Goal: Subscribe to service/newsletter

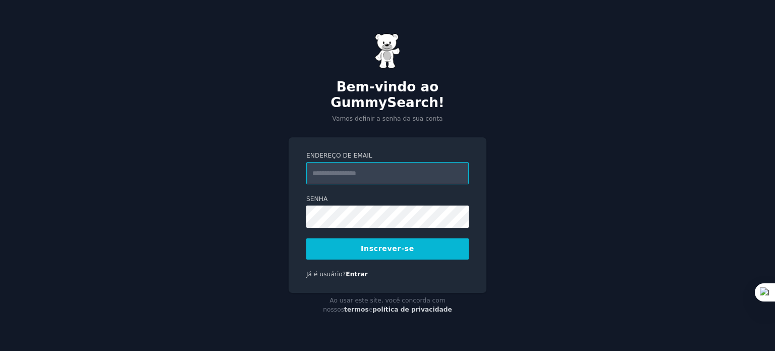
click at [355, 165] on input "Endereço de email" at bounding box center [387, 173] width 163 height 22
paste input "**********"
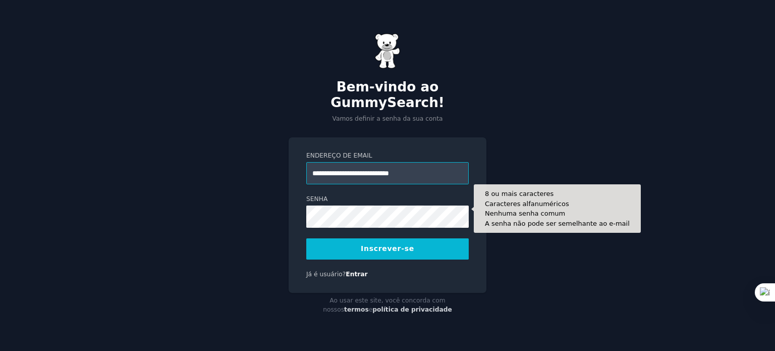
type input "**********"
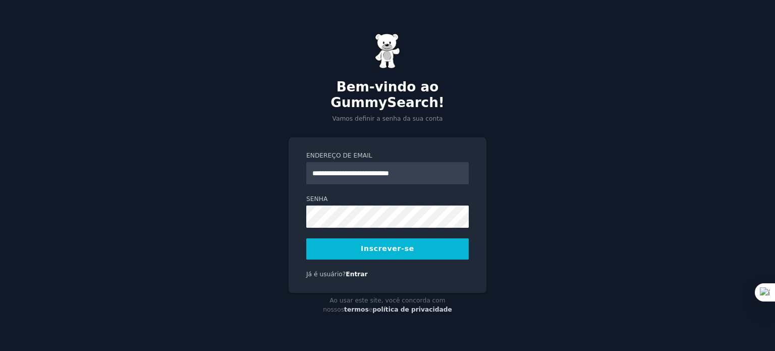
click at [386, 244] on font "Inscrever-se" at bounding box center [388, 248] width 54 height 8
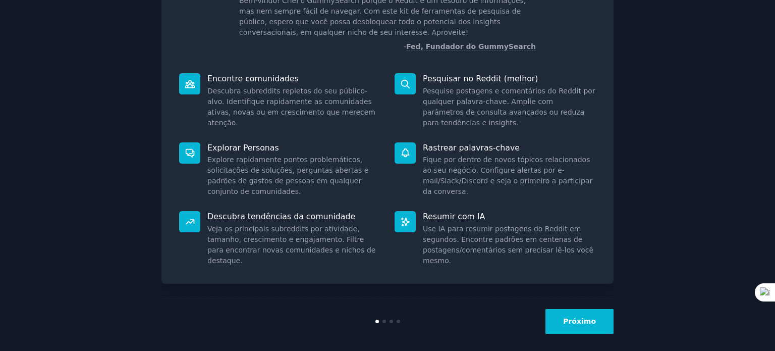
scroll to position [86, 0]
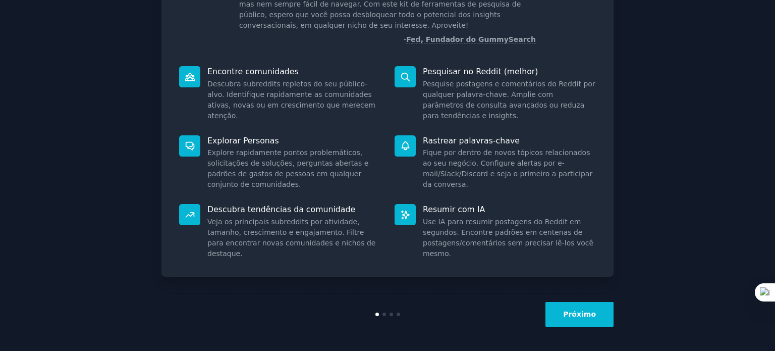
click at [591, 315] on font "Próximo" at bounding box center [579, 314] width 33 height 8
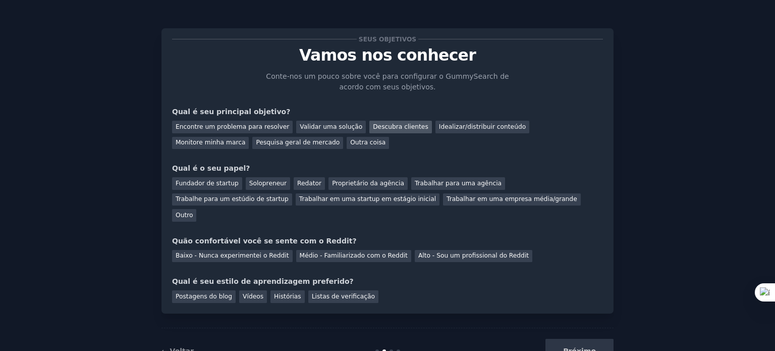
click at [373, 129] on font "Descubra clientes" at bounding box center [401, 126] width 56 height 7
click at [256, 141] on font "Pesquisa geral de mercado" at bounding box center [298, 142] width 84 height 7
click at [374, 126] on font "Descubra clientes" at bounding box center [401, 126] width 56 height 7
click at [193, 212] on font "Outro" at bounding box center [184, 215] width 17 height 7
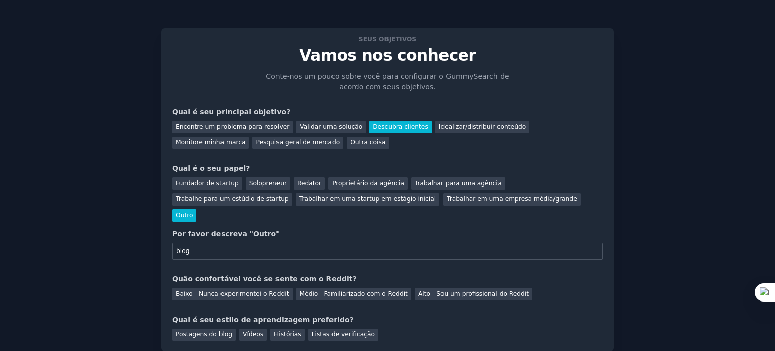
type input "blog"
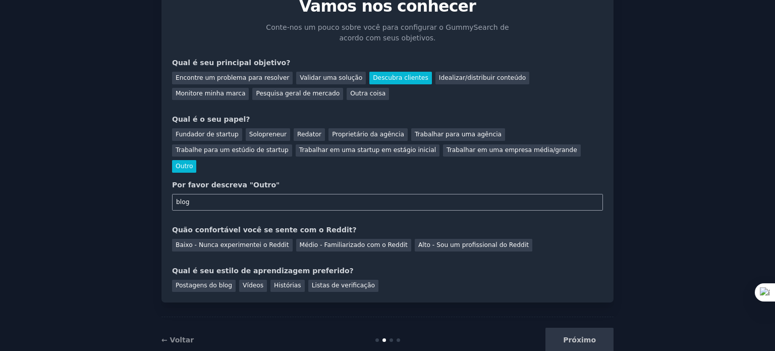
scroll to position [49, 0]
click at [312, 241] on font "Médio - Familiarizado com o Reddit" at bounding box center [354, 244] width 108 height 7
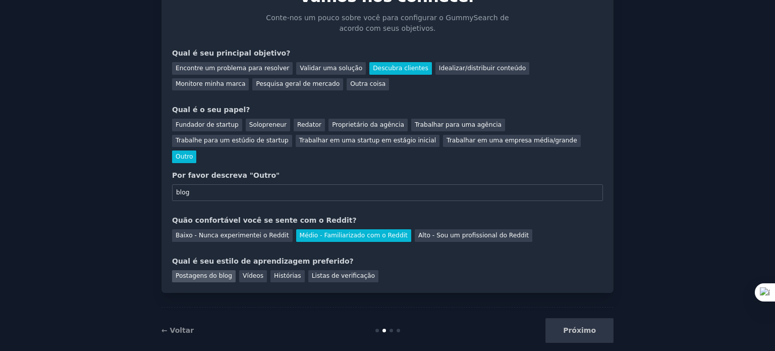
click at [212, 272] on font "Postagens do blog" at bounding box center [204, 275] width 57 height 7
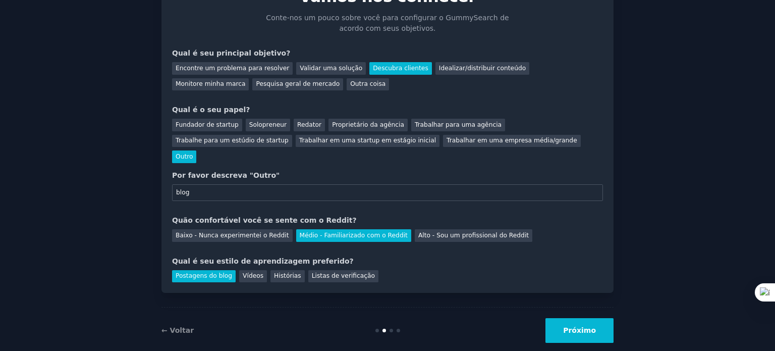
click at [566, 318] on button "Próximo" at bounding box center [580, 330] width 68 height 25
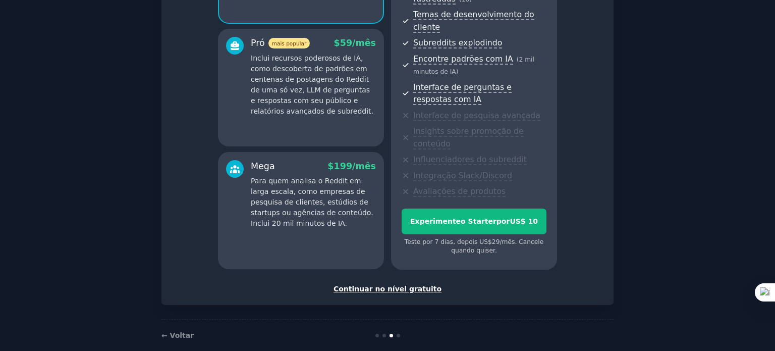
scroll to position [186, 0]
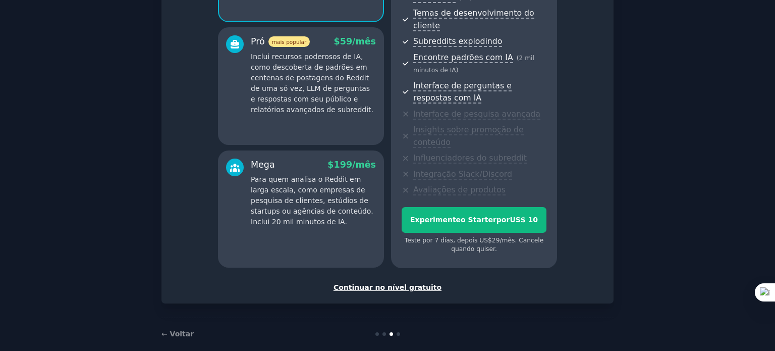
click at [401, 283] on font "Continuar no nível gratuito" at bounding box center [388, 287] width 108 height 8
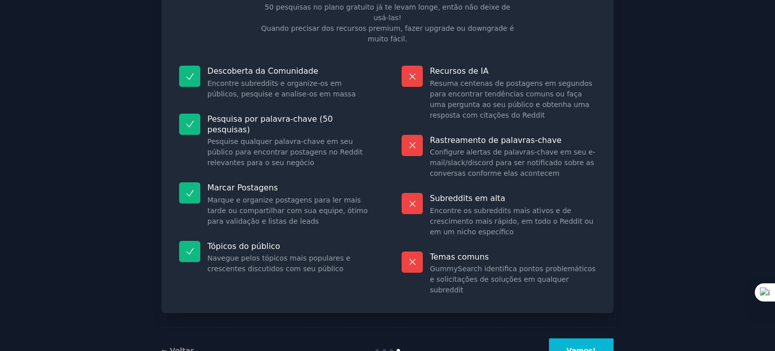
scroll to position [84, 0]
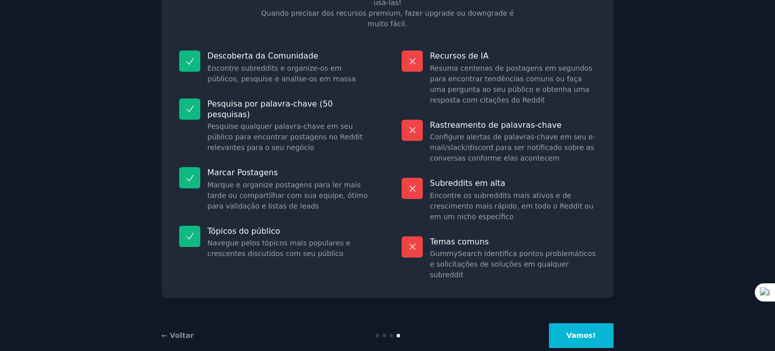
click at [572, 331] on font "Vamos!" at bounding box center [581, 335] width 29 height 8
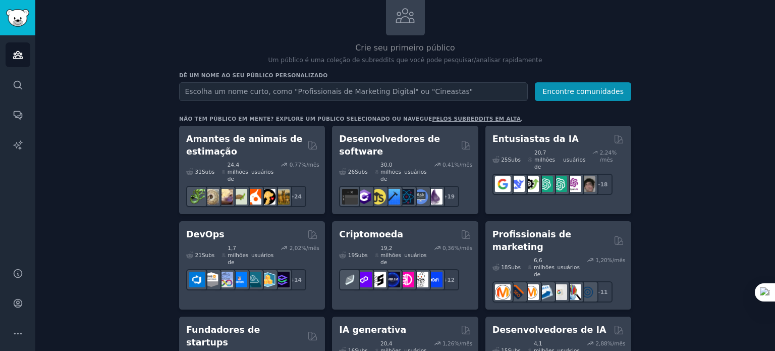
scroll to position [67, 0]
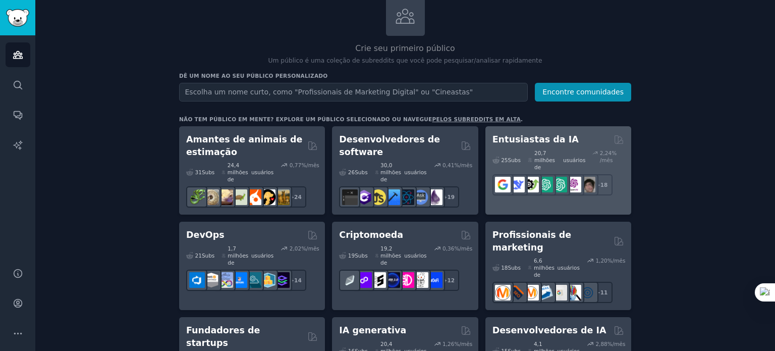
click at [525, 140] on font "Entusiastas da IA" at bounding box center [536, 139] width 86 height 10
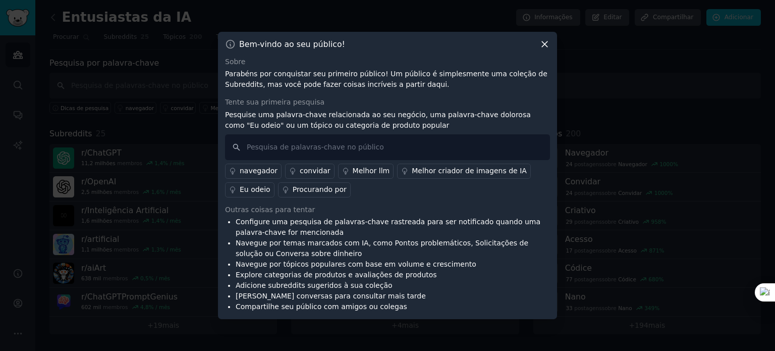
click at [421, 173] on font "Melhor criador de imagens de IA" at bounding box center [469, 171] width 115 height 8
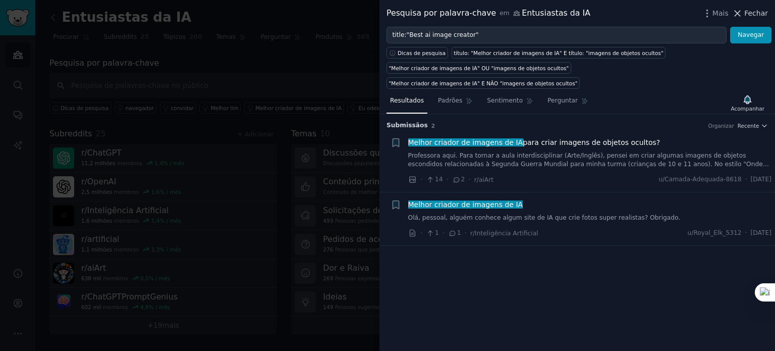
click at [738, 13] on icon at bounding box center [738, 13] width 11 height 11
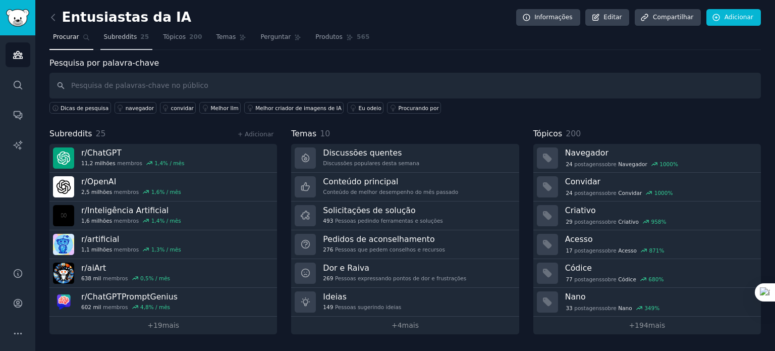
click at [116, 38] on font "Subreddits" at bounding box center [120, 36] width 33 height 7
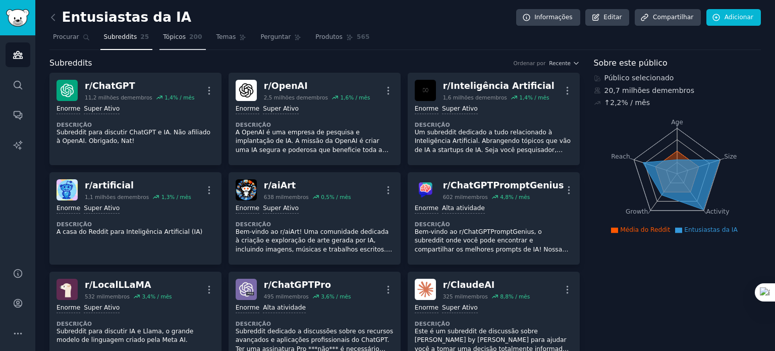
click at [170, 39] on font "Tópicos" at bounding box center [174, 36] width 23 height 7
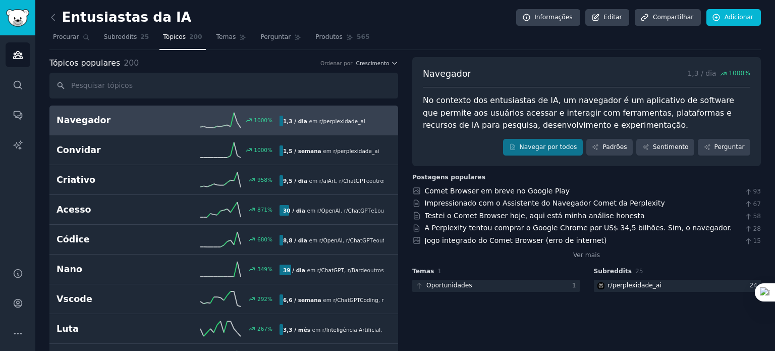
click at [412, 24] on div "Entusiastas da IA Informações Editar Compartilhar Adicionar" at bounding box center [405, 19] width 712 height 21
click at [217, 36] on font "Temas" at bounding box center [227, 36] width 20 height 7
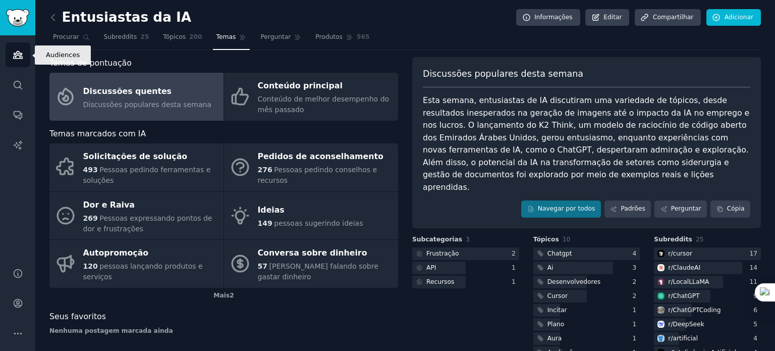
click at [22, 59] on icon "Barra lateral" at bounding box center [18, 54] width 11 height 11
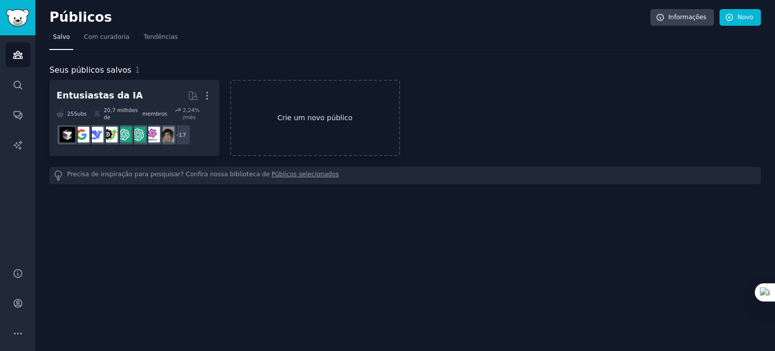
click at [294, 114] on font "Crie um novo público" at bounding box center [315, 118] width 75 height 8
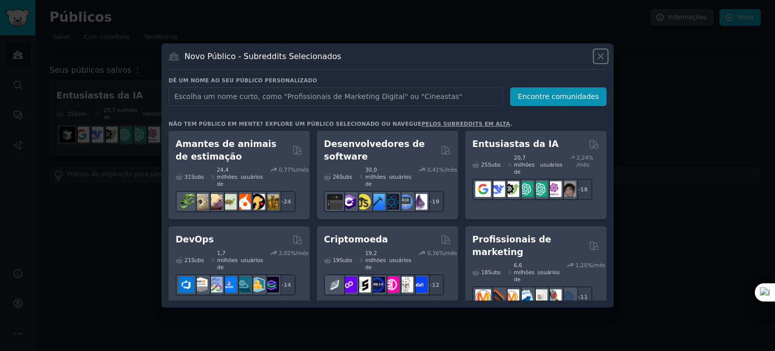
click at [602, 56] on icon at bounding box center [601, 57] width 6 height 6
